Goal: Task Accomplishment & Management: Use online tool/utility

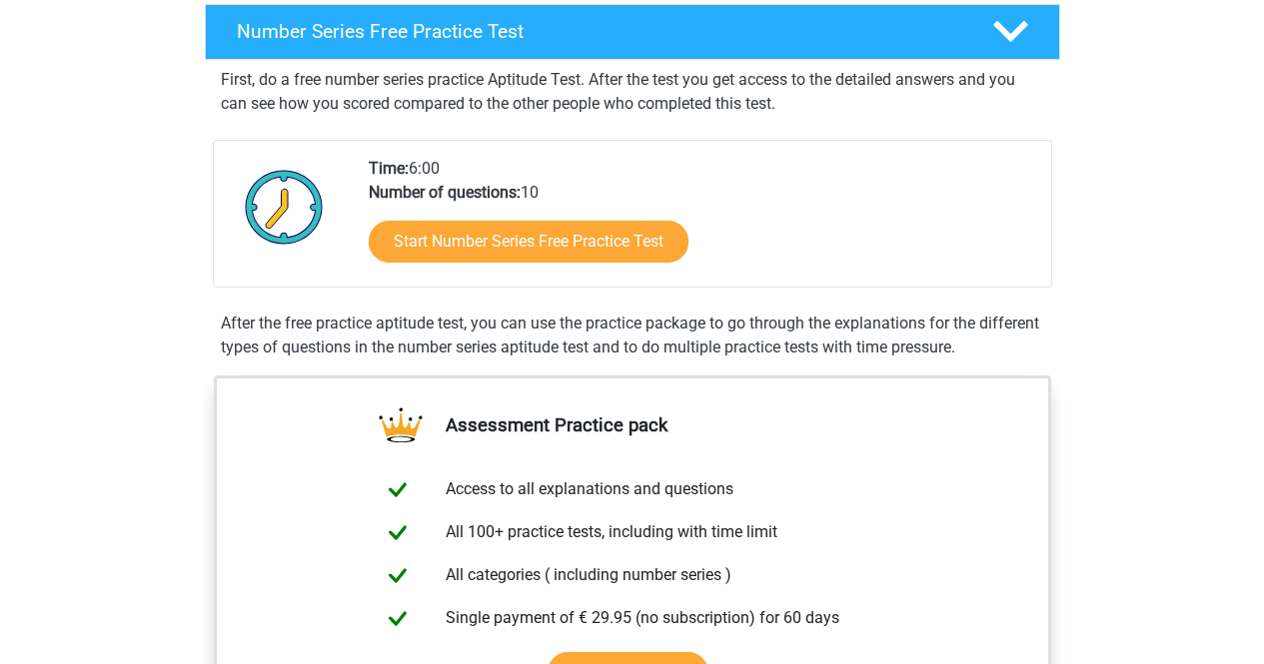
scroll to position [328, 0]
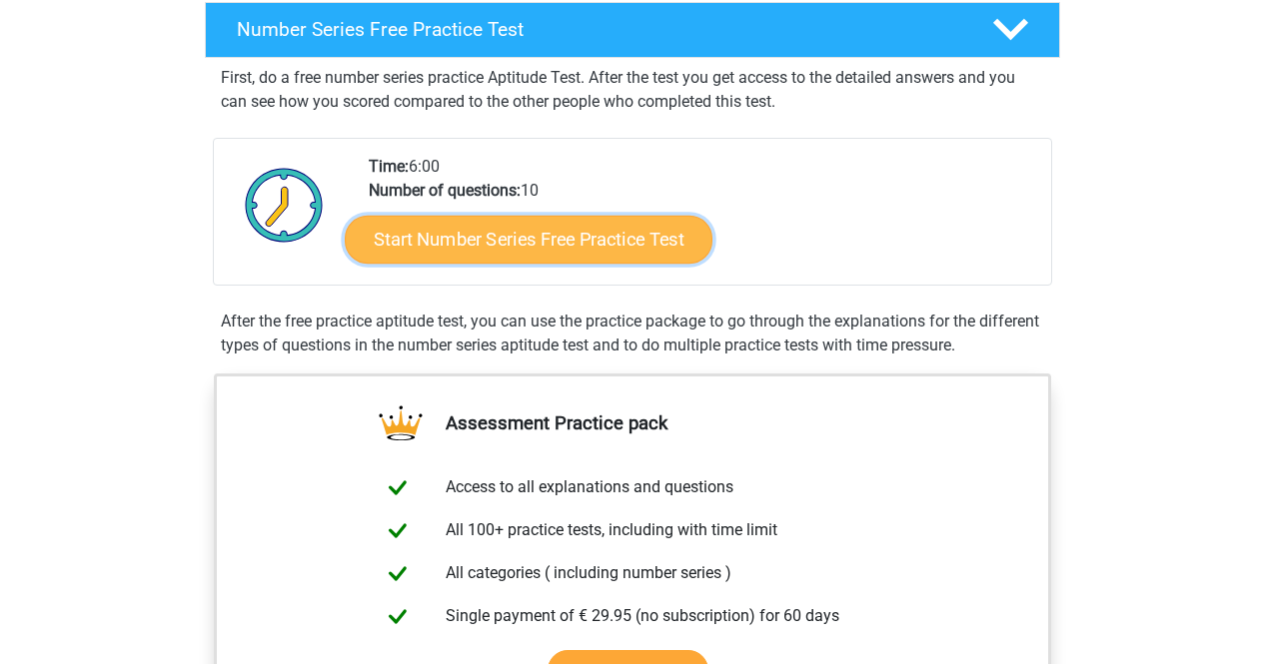
click at [569, 241] on link "Start Number Series Free Practice Test" at bounding box center [529, 239] width 368 height 48
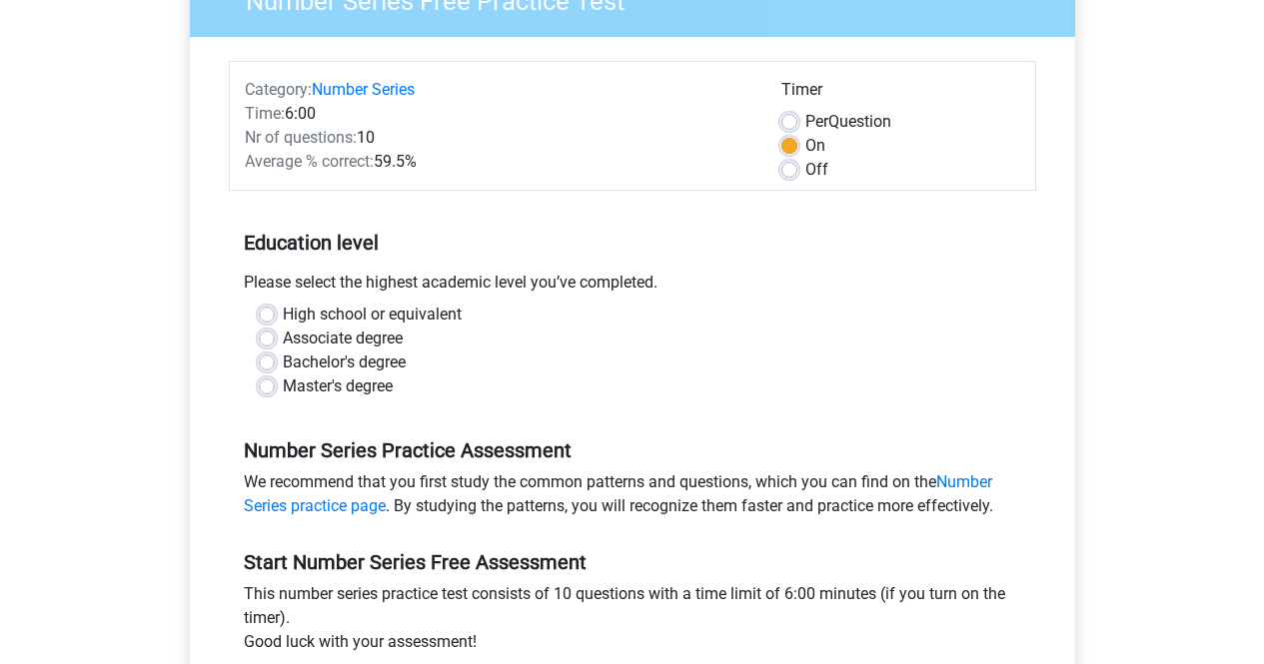
scroll to position [200, 0]
click at [353, 319] on label "High school or equivalent" at bounding box center [372, 314] width 179 height 24
click at [275, 319] on input "High school or equivalent" at bounding box center [267, 312] width 16 height 20
radio input "true"
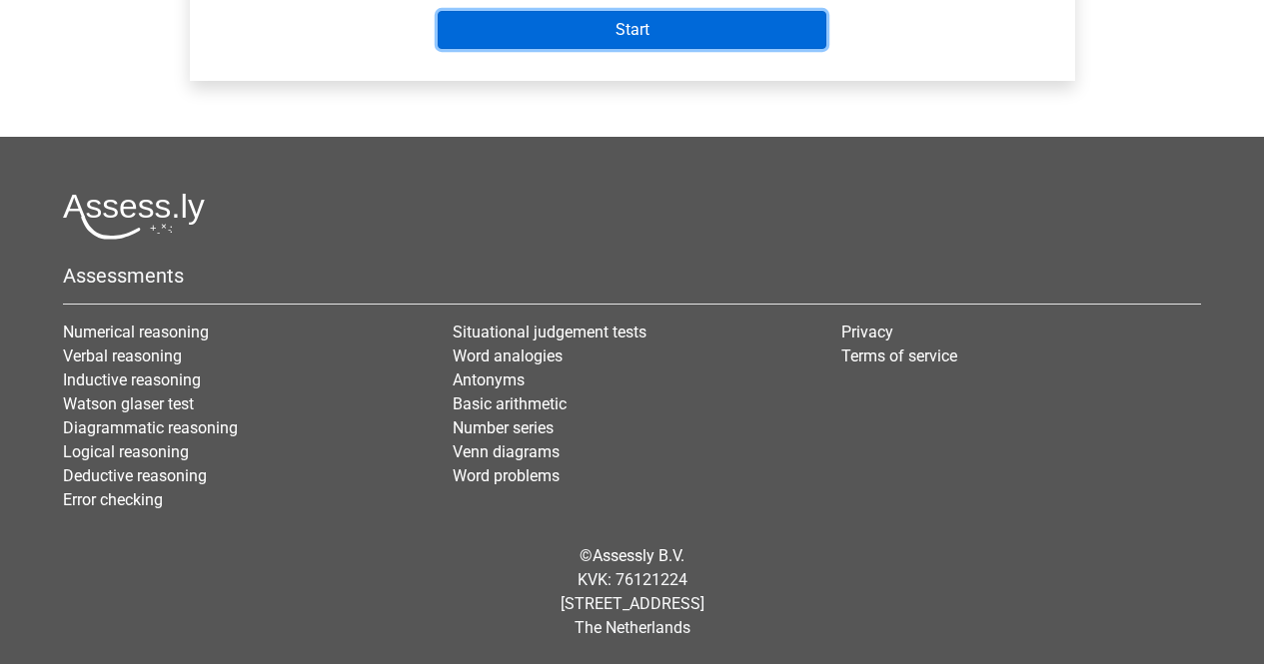
click at [706, 22] on input "Start" at bounding box center [632, 30] width 389 height 38
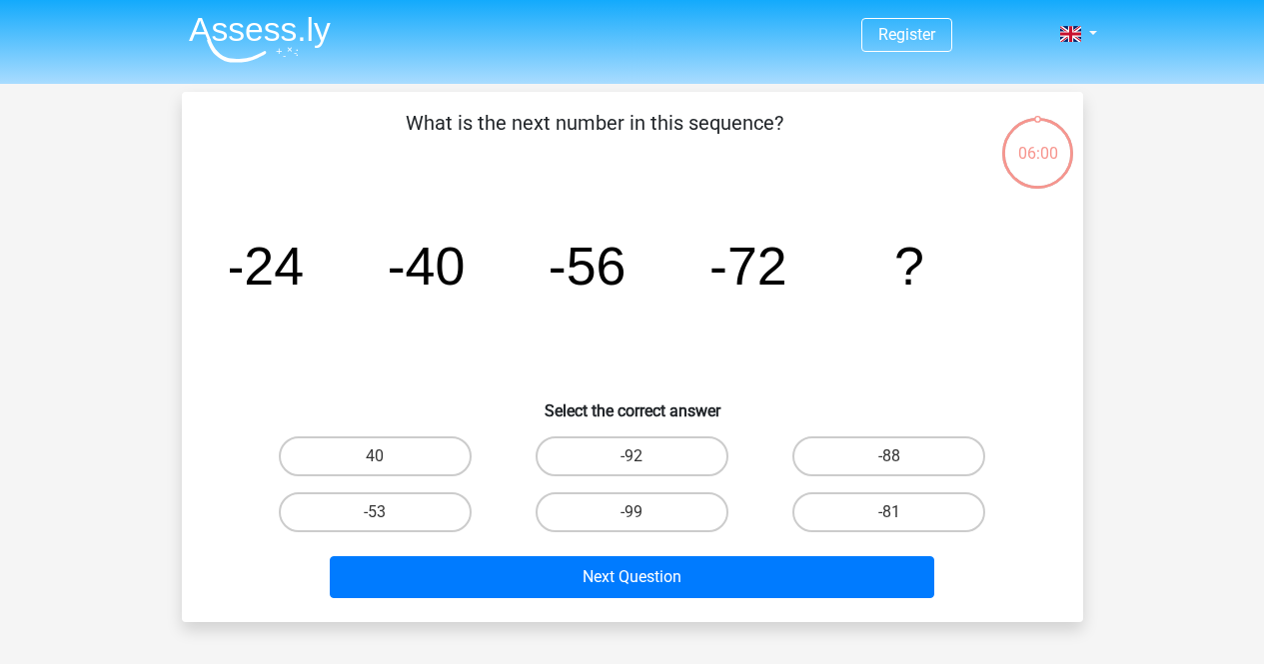
scroll to position [34, 0]
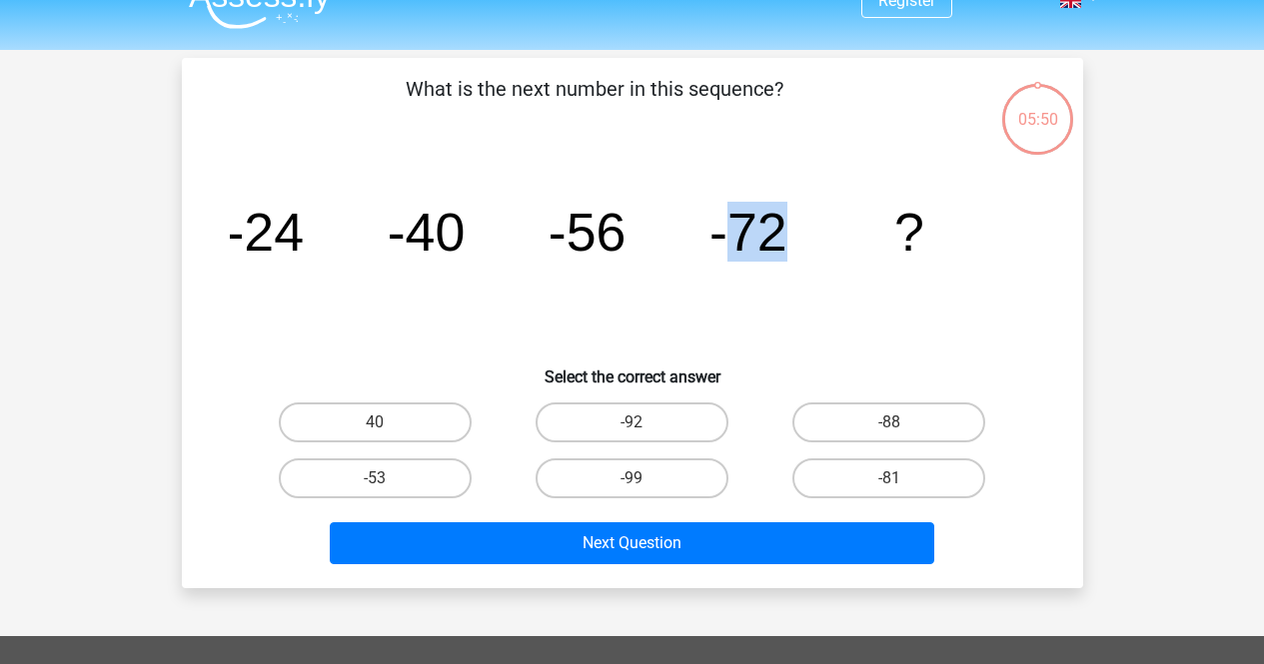
drag, startPoint x: 720, startPoint y: 242, endPoint x: 793, endPoint y: 260, distance: 75.1
click at [793, 260] on icon "image/svg+xml -24 -40 -56 -72 ?" at bounding box center [632, 251] width 805 height 202
click at [772, 314] on icon "image/svg+xml -24 -40 -56 -72 ?" at bounding box center [632, 251] width 805 height 202
click at [865, 415] on label "-88" at bounding box center [888, 423] width 193 height 40
click at [889, 423] on input "-88" at bounding box center [895, 429] width 13 height 13
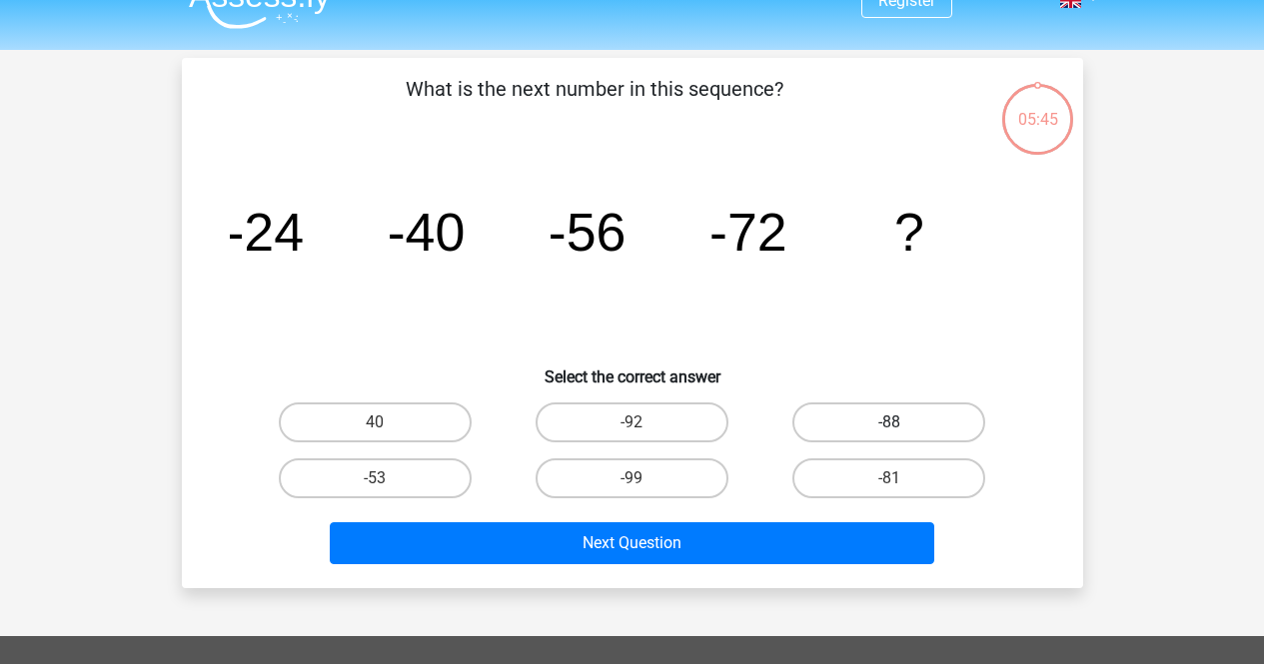
radio input "true"
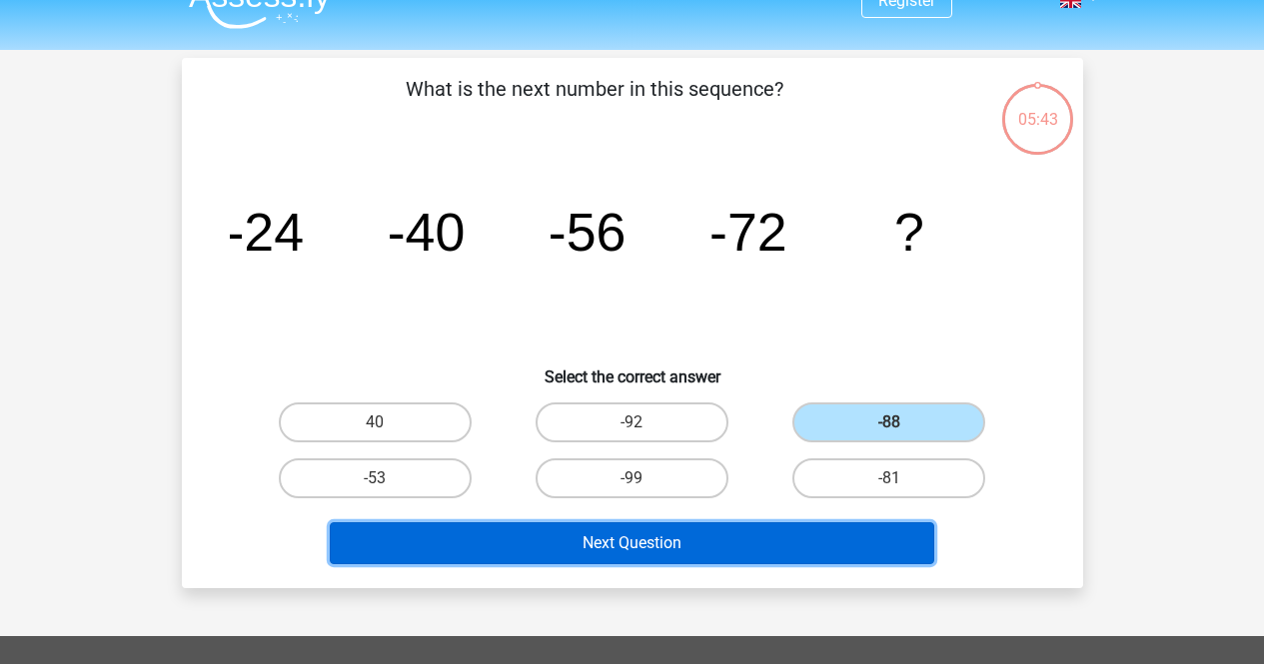
click at [616, 551] on button "Next Question" at bounding box center [632, 543] width 604 height 42
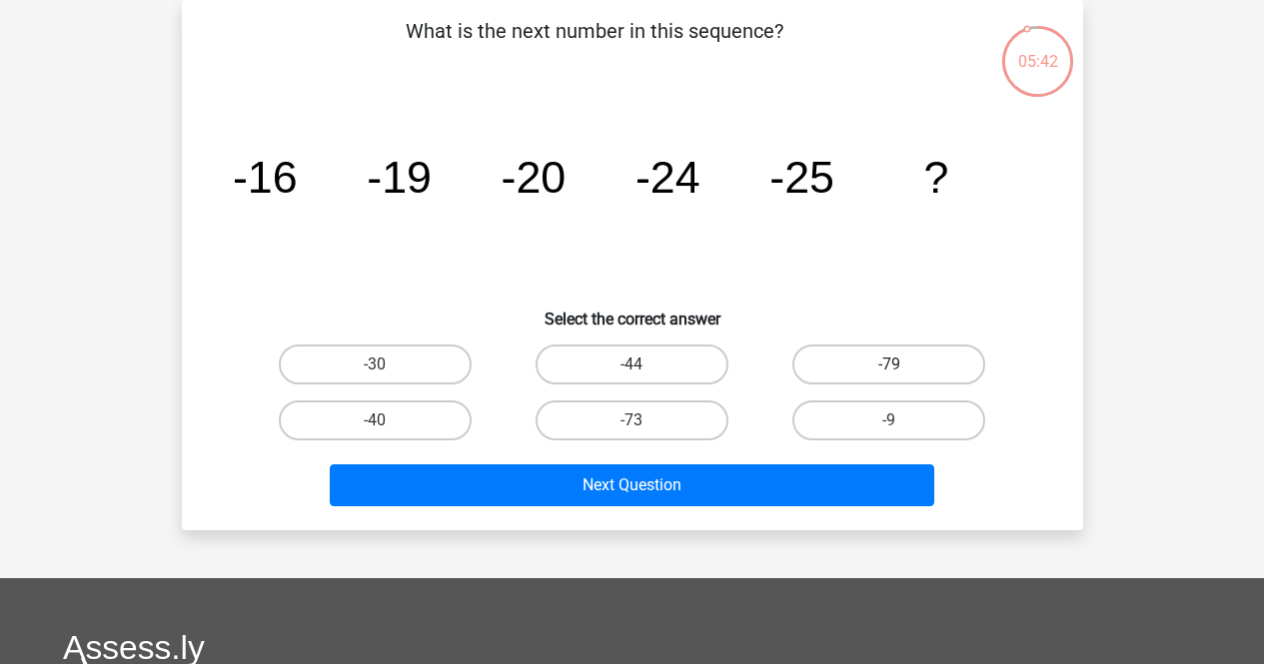
scroll to position [4, 0]
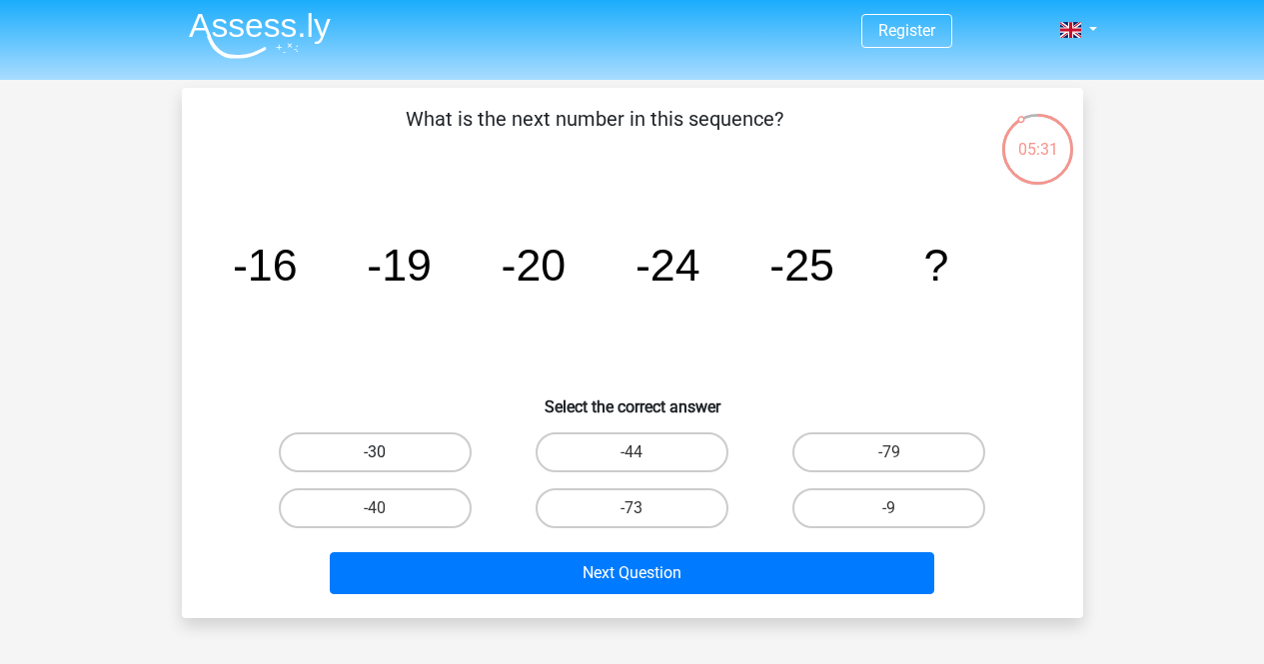
click at [334, 445] on label "-30" at bounding box center [375, 453] width 193 height 40
click at [375, 453] on input "-30" at bounding box center [381, 459] width 13 height 13
radio input "true"
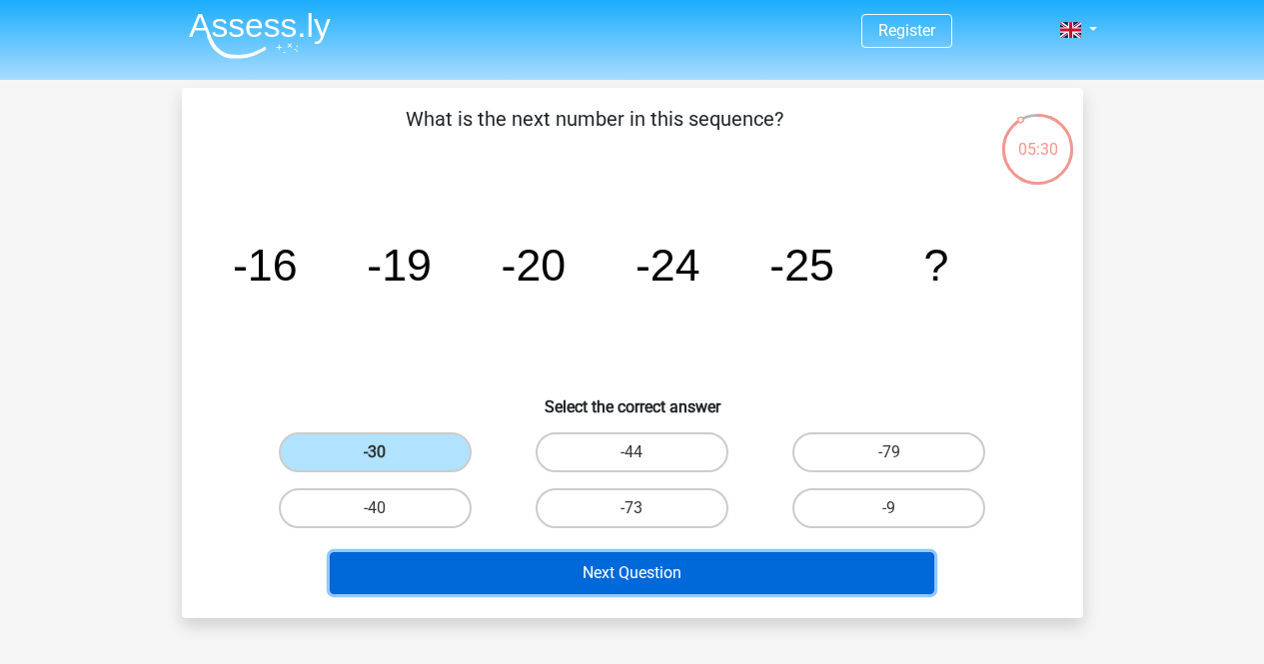
click at [650, 568] on button "Next Question" at bounding box center [632, 573] width 604 height 42
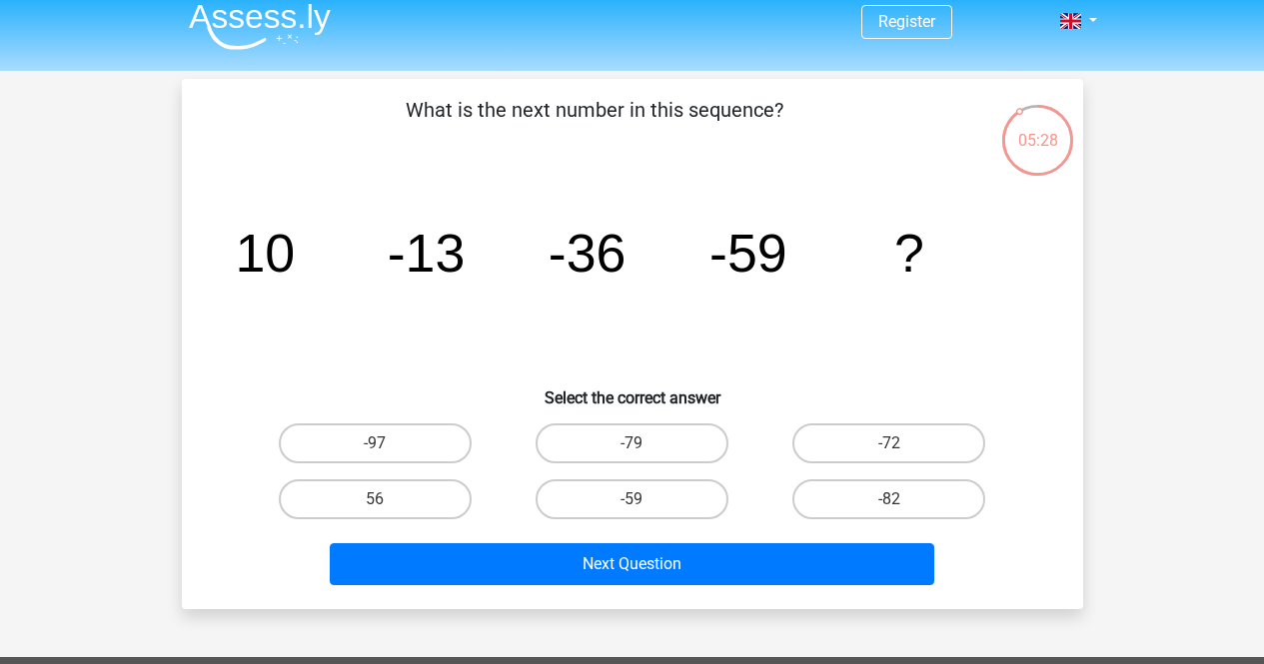
scroll to position [12, 0]
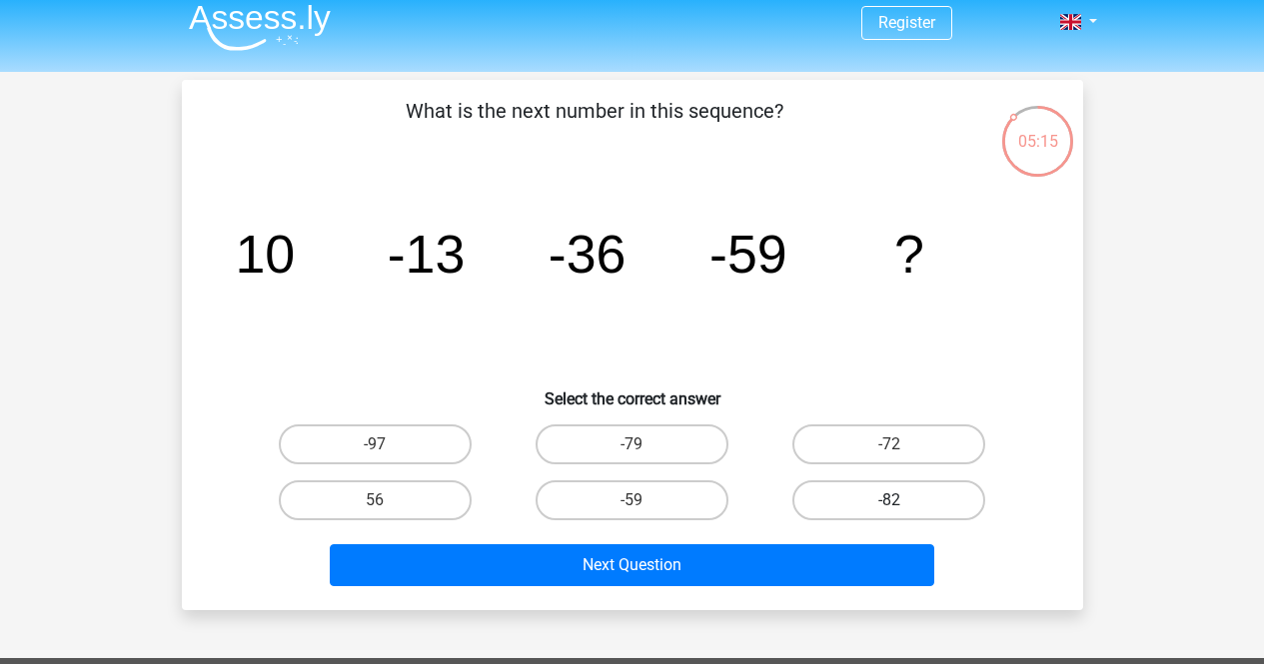
click at [858, 505] on label "-82" at bounding box center [888, 500] width 193 height 40
click at [889, 505] on input "-82" at bounding box center [895, 506] width 13 height 13
radio input "true"
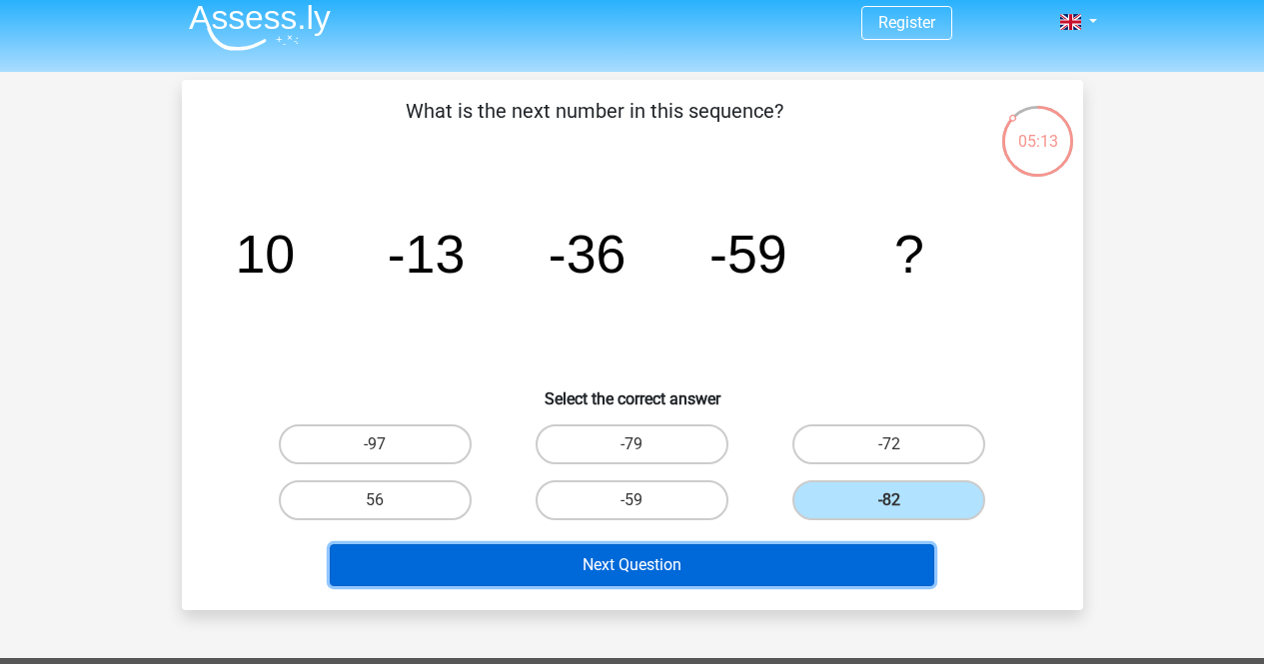
click at [723, 563] on button "Next Question" at bounding box center [632, 565] width 604 height 42
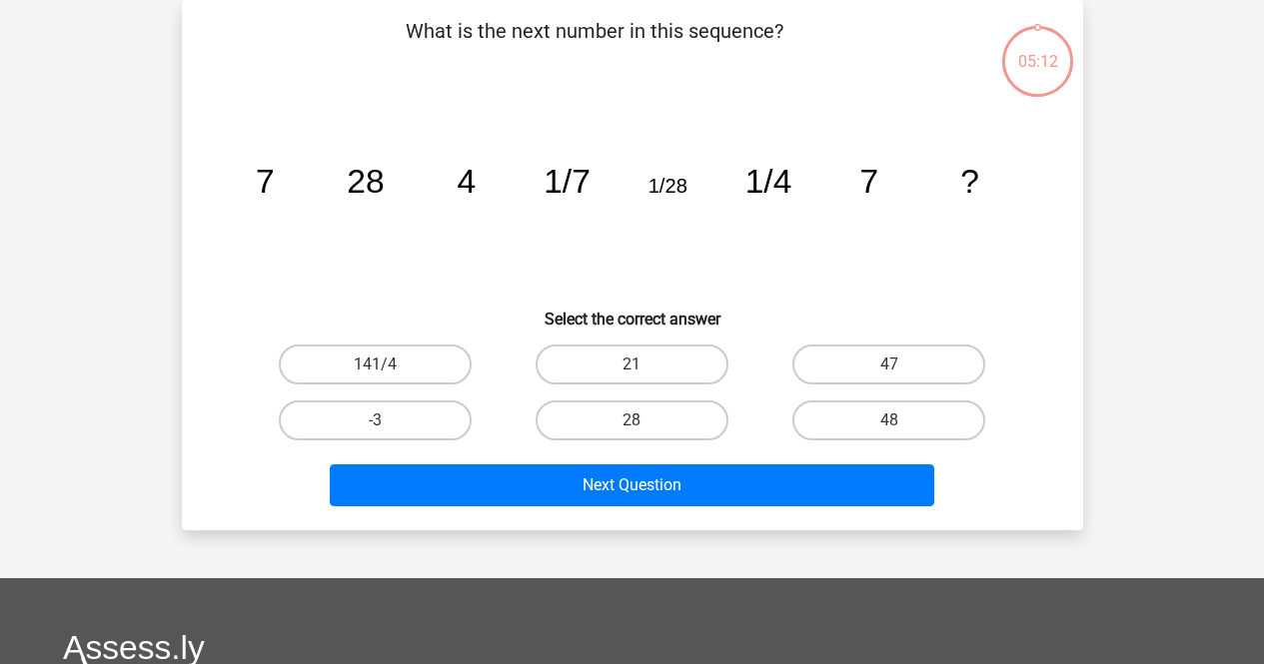
scroll to position [26, 0]
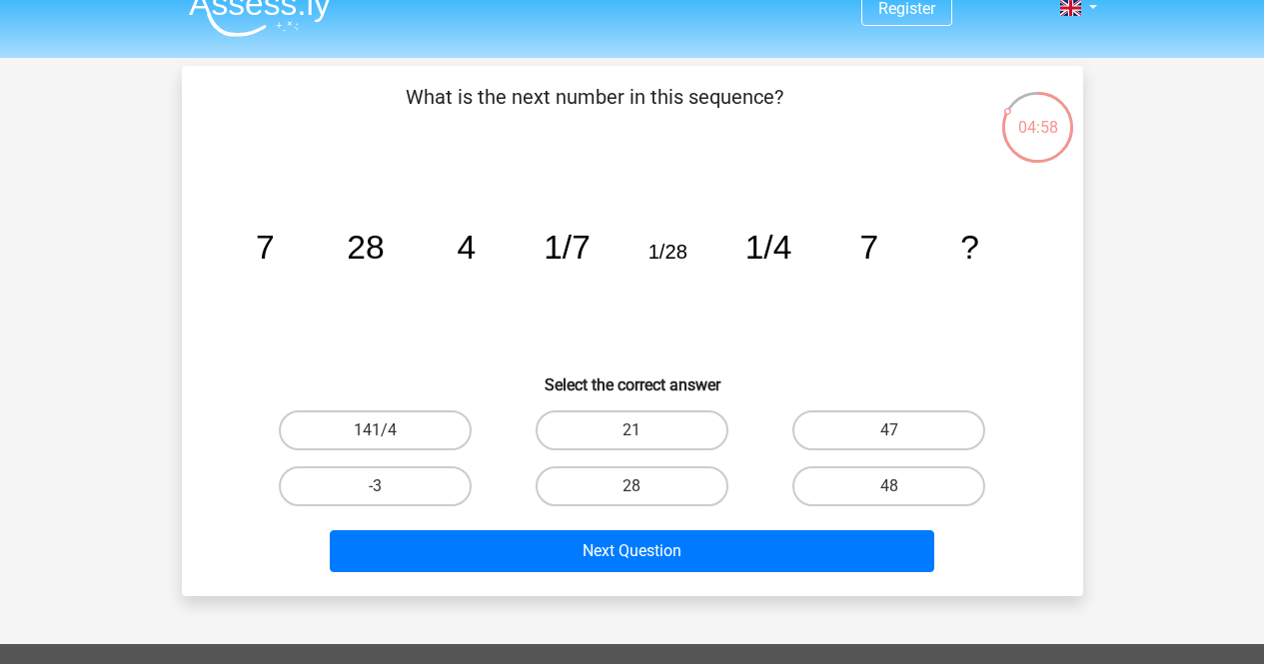
click at [239, 328] on icon "image/svg+xml 7 28 4 1/7 1/28 1/4 7 ?" at bounding box center [632, 259] width 805 height 202
click at [377, 286] on icon "image/svg+xml 7 28 4 1/7 1/28 1/4 7 ?" at bounding box center [632, 259] width 805 height 202
click at [465, 280] on icon "image/svg+xml 7 28 4 1/7 1/28 1/4 7 ?" at bounding box center [632, 259] width 805 height 202
click at [632, 477] on label "28" at bounding box center [631, 486] width 193 height 40
click at [632, 486] on input "28" at bounding box center [637, 492] width 13 height 13
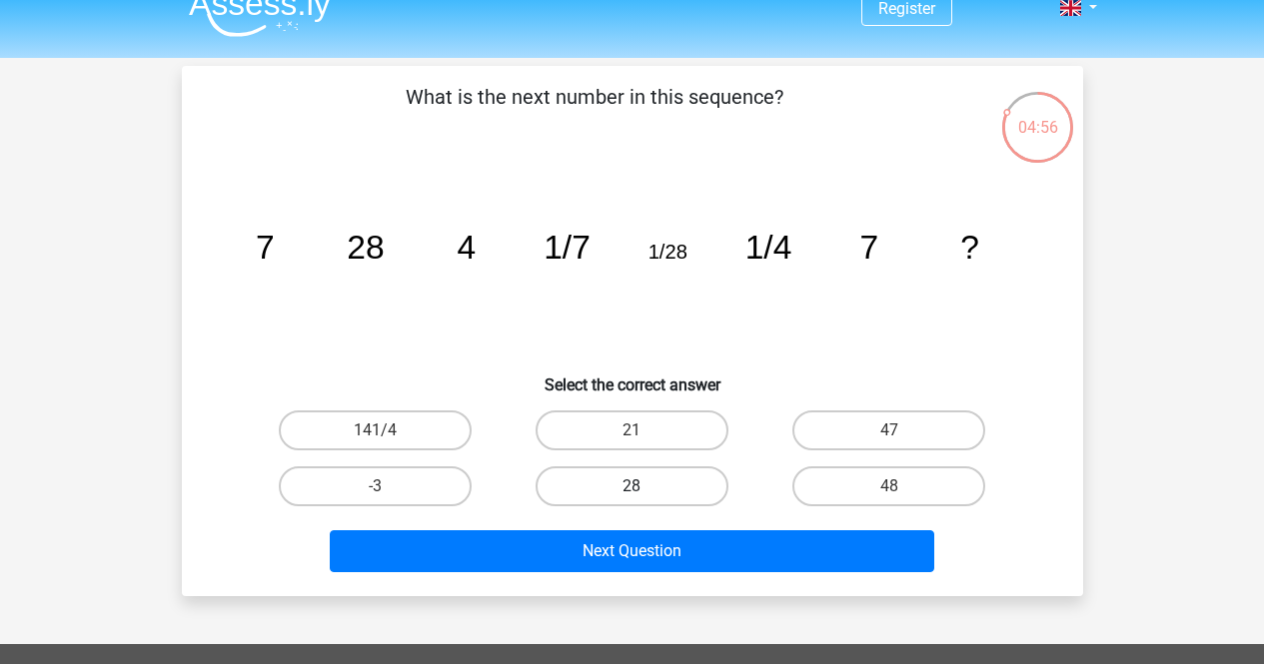
radio input "true"
click at [248, 239] on icon "image/svg+xml 7 28 4 1/7 1/28 1/4 7 ?" at bounding box center [632, 259] width 805 height 202
click at [480, 256] on icon "image/svg+xml 7 28 4 1/7 1/28 1/4 7 ?" at bounding box center [632, 259] width 805 height 202
click at [355, 263] on tspan "28" at bounding box center [365, 247] width 37 height 37
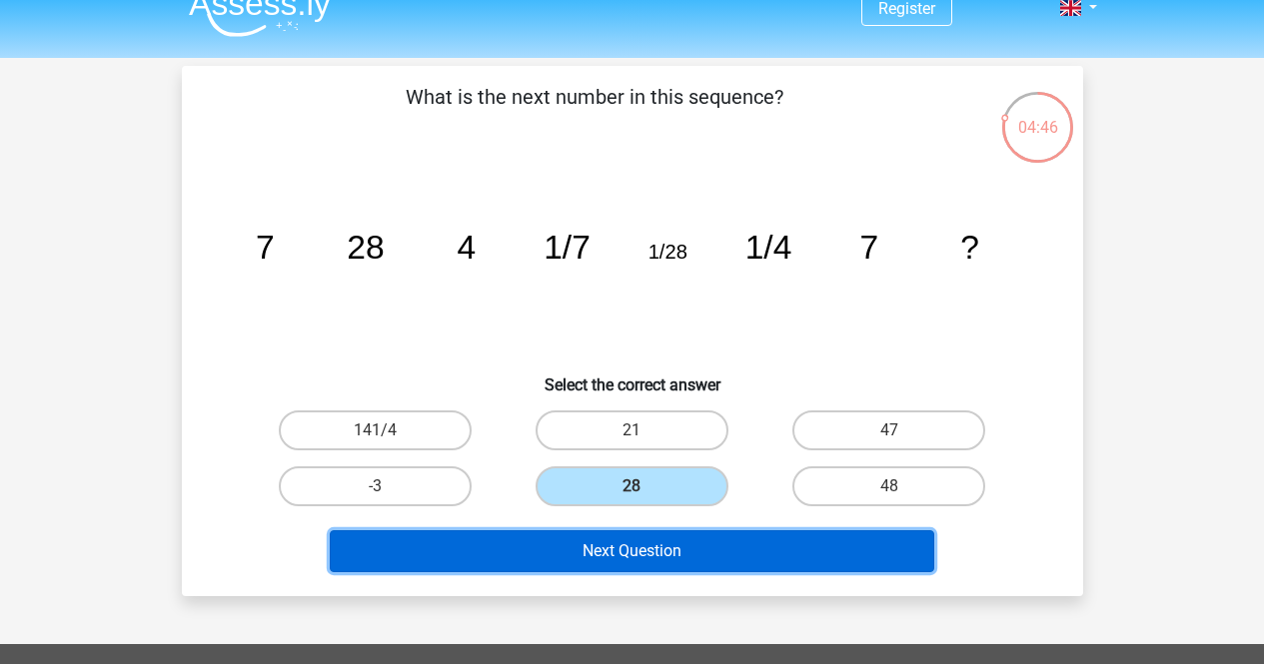
click at [732, 548] on button "Next Question" at bounding box center [632, 551] width 604 height 42
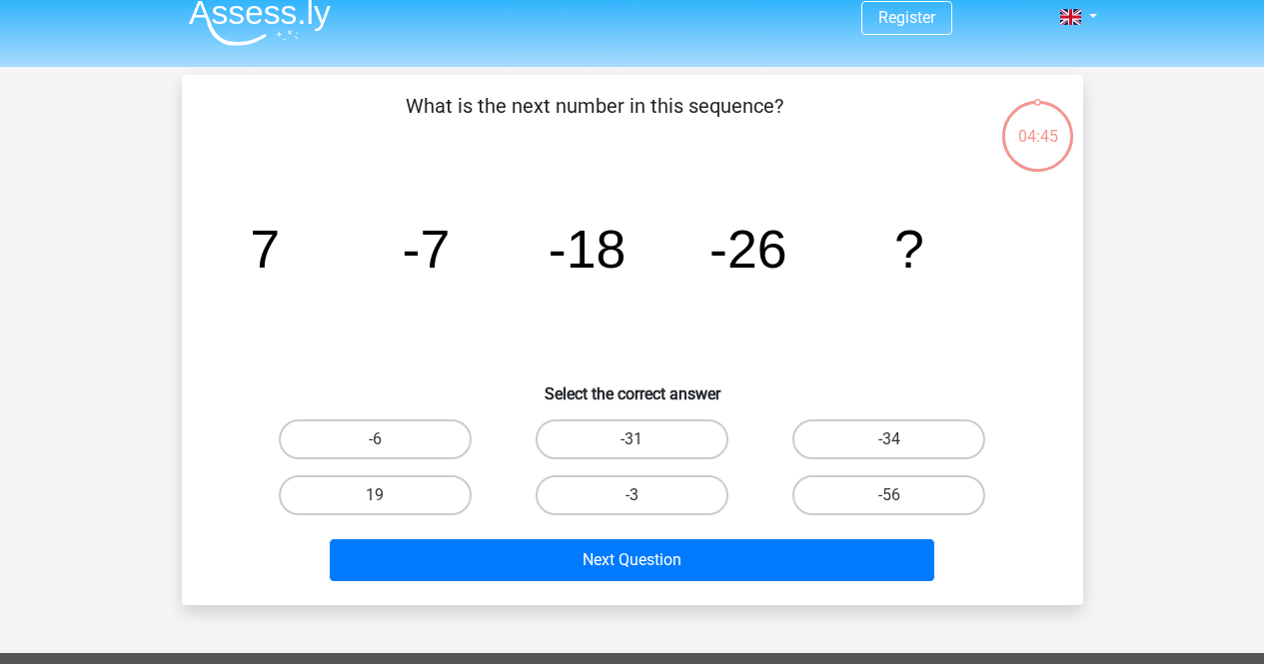
scroll to position [0, 0]
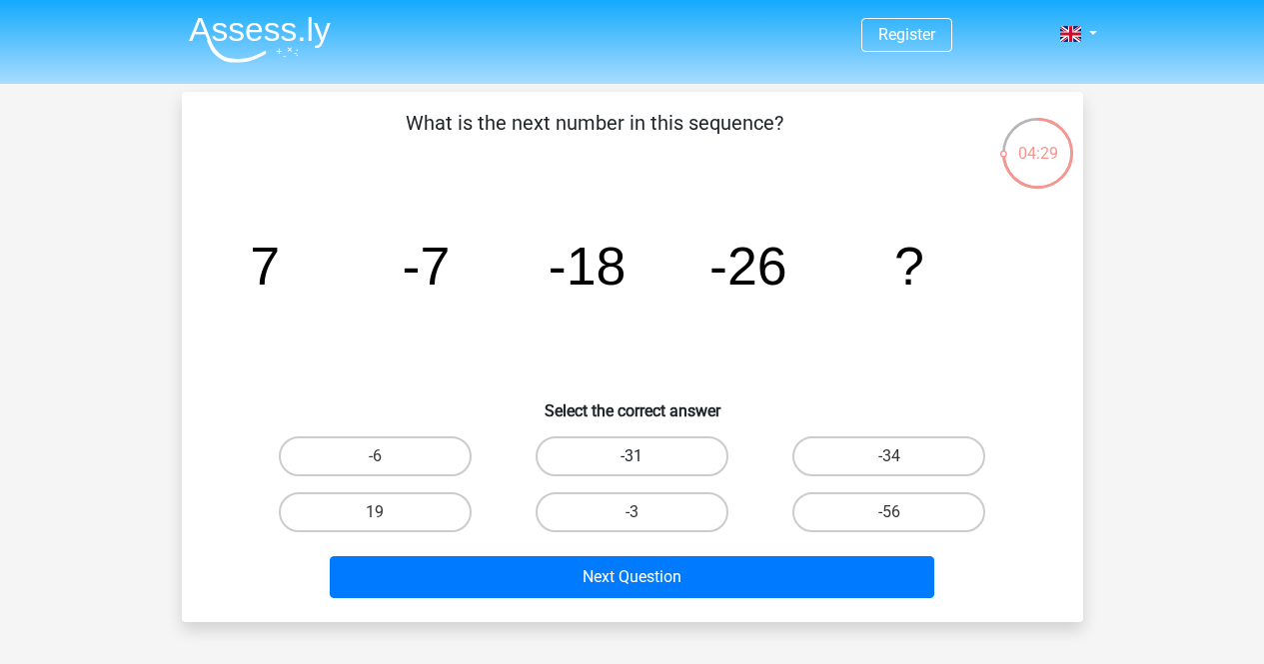
click at [640, 453] on label "-31" at bounding box center [631, 457] width 193 height 40
click at [640, 457] on input "-31" at bounding box center [637, 463] width 13 height 13
radio input "true"
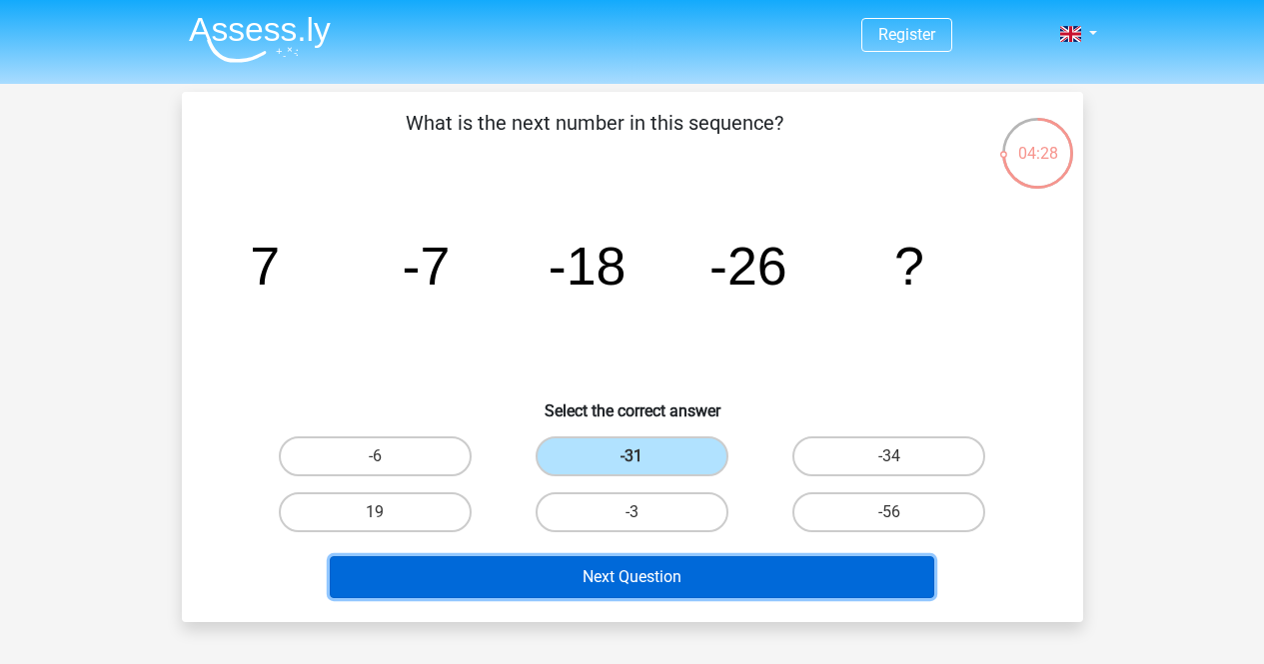
click at [722, 572] on button "Next Question" at bounding box center [632, 577] width 604 height 42
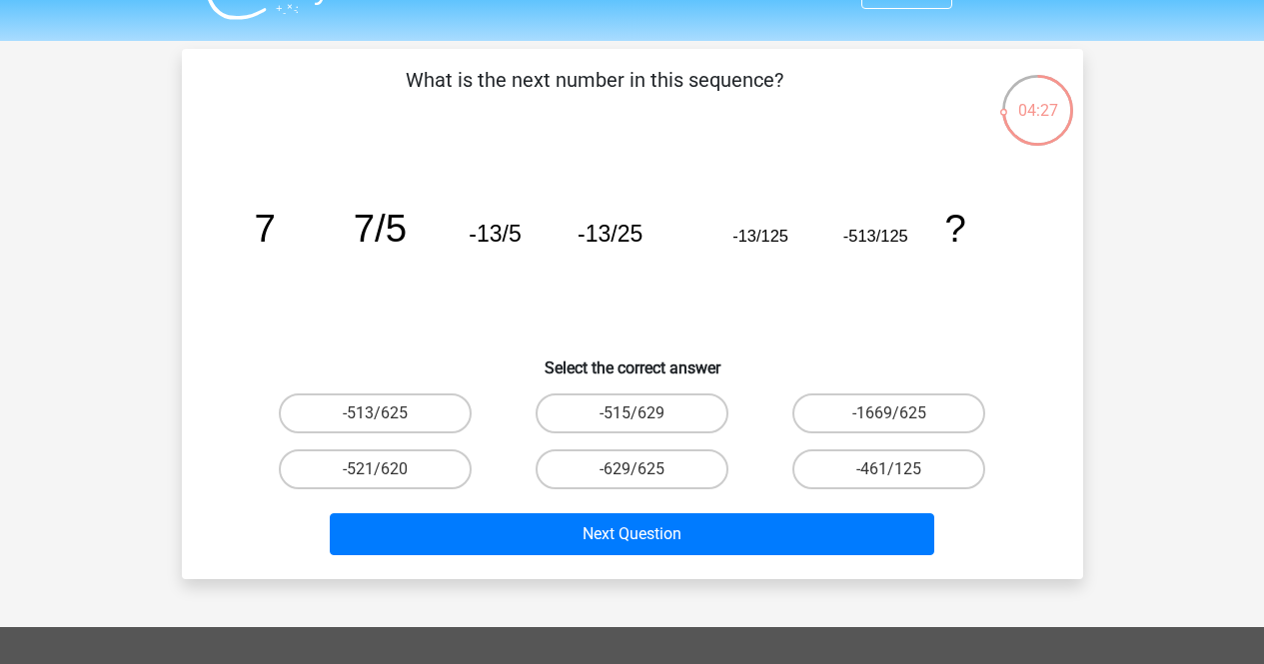
scroll to position [44, 0]
